Goal: Task Accomplishment & Management: Complete application form

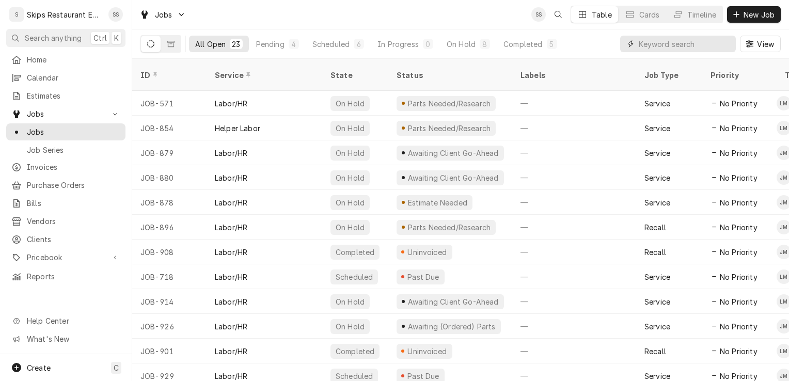
click at [659, 45] on input "Dynamic Content Wrapper" at bounding box center [685, 44] width 92 height 17
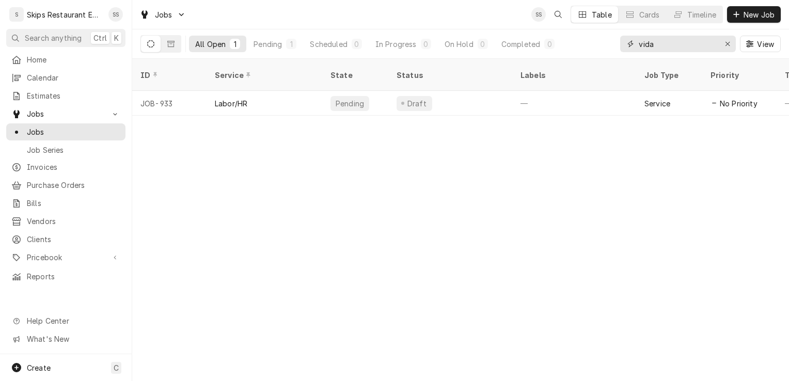
type input "vida"
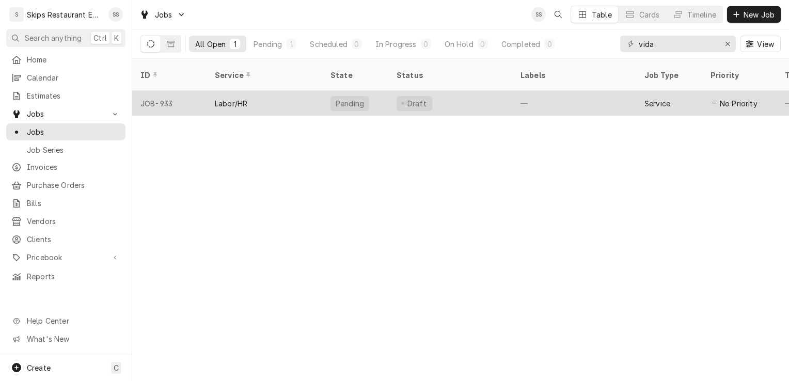
click at [229, 91] on div "Labor/HR" at bounding box center [265, 103] width 116 height 25
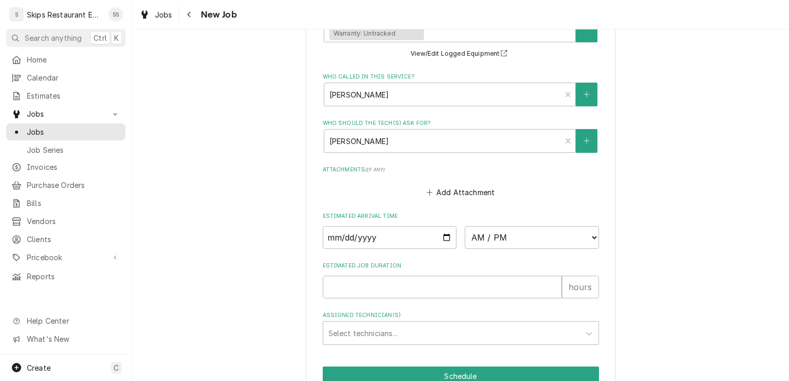
scroll to position [846, 0]
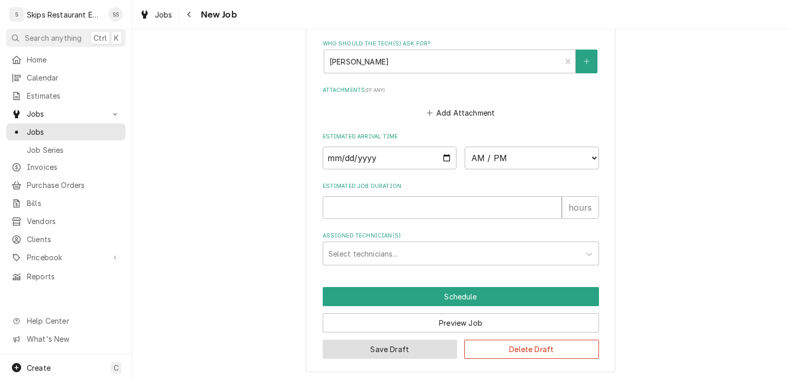
click at [400, 353] on button "Save Draft" at bounding box center [390, 349] width 135 height 19
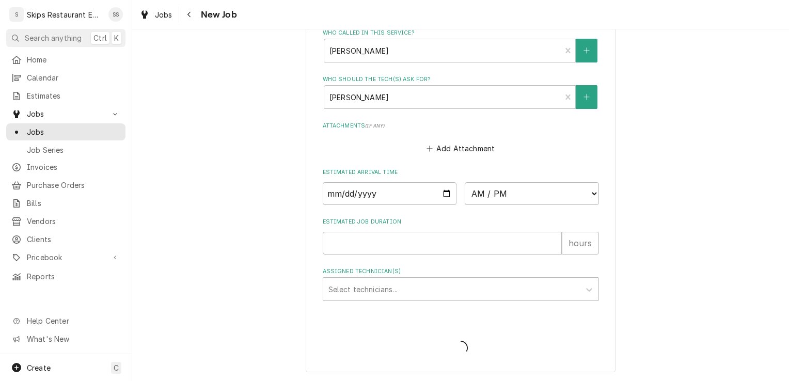
scroll to position [810, 0]
type textarea "x"
